Goal: Navigation & Orientation: Understand site structure

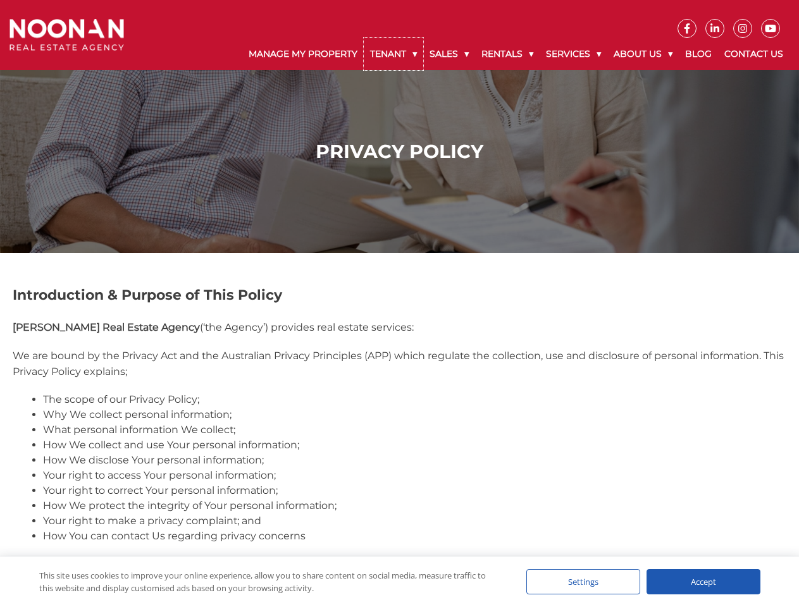
click at [393, 54] on link "Tenant" at bounding box center [393, 54] width 59 height 32
click at [450, 54] on link "Sales" at bounding box center [449, 54] width 52 height 32
click at [508, 54] on link "Rentals" at bounding box center [507, 54] width 64 height 32
click at [575, 54] on link "Services" at bounding box center [573, 54] width 68 height 32
click at [644, 54] on link "About Us" at bounding box center [642, 54] width 71 height 32
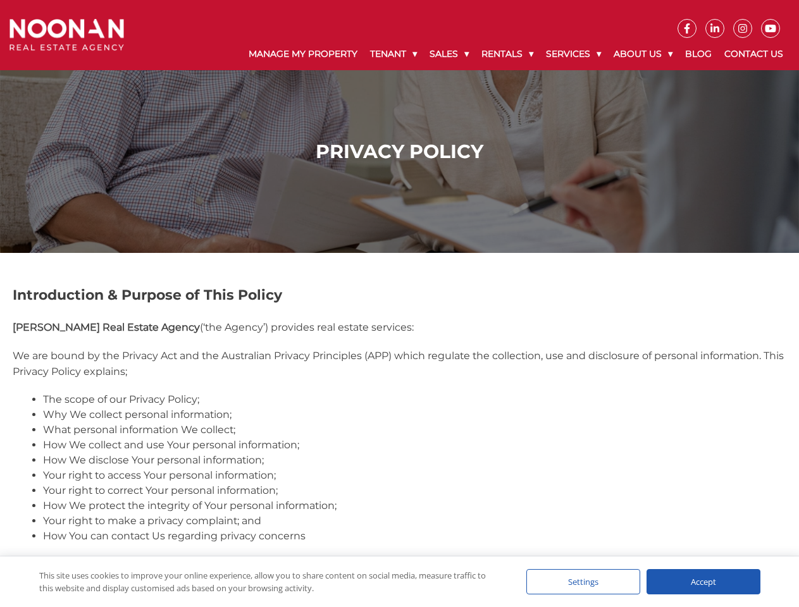
click at [583, 582] on div "Settings" at bounding box center [583, 581] width 114 height 25
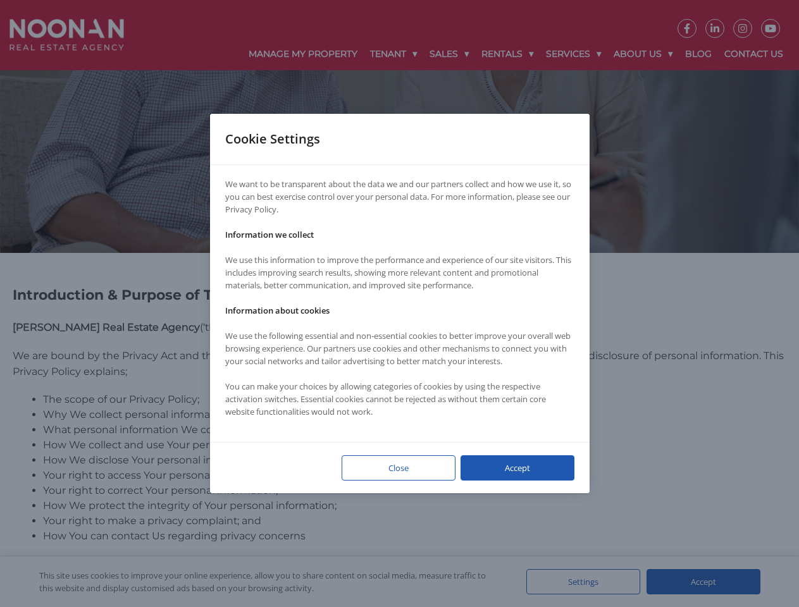
click at [703, 582] on div at bounding box center [399, 303] width 799 height 607
